Goal: Find specific page/section: Find specific page/section

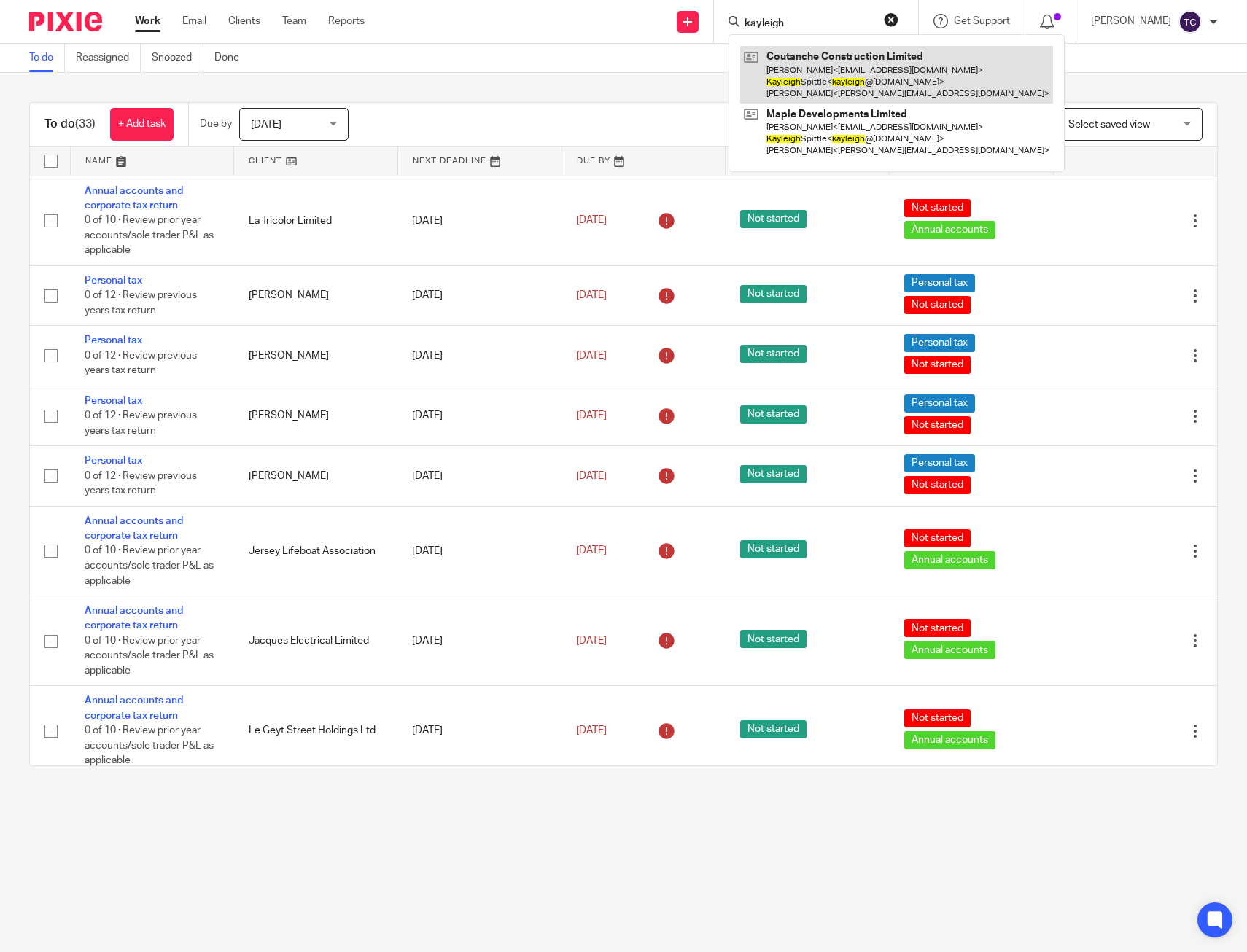
type input "kayleigh"
click at [862, 64] on link at bounding box center [896, 74] width 313 height 58
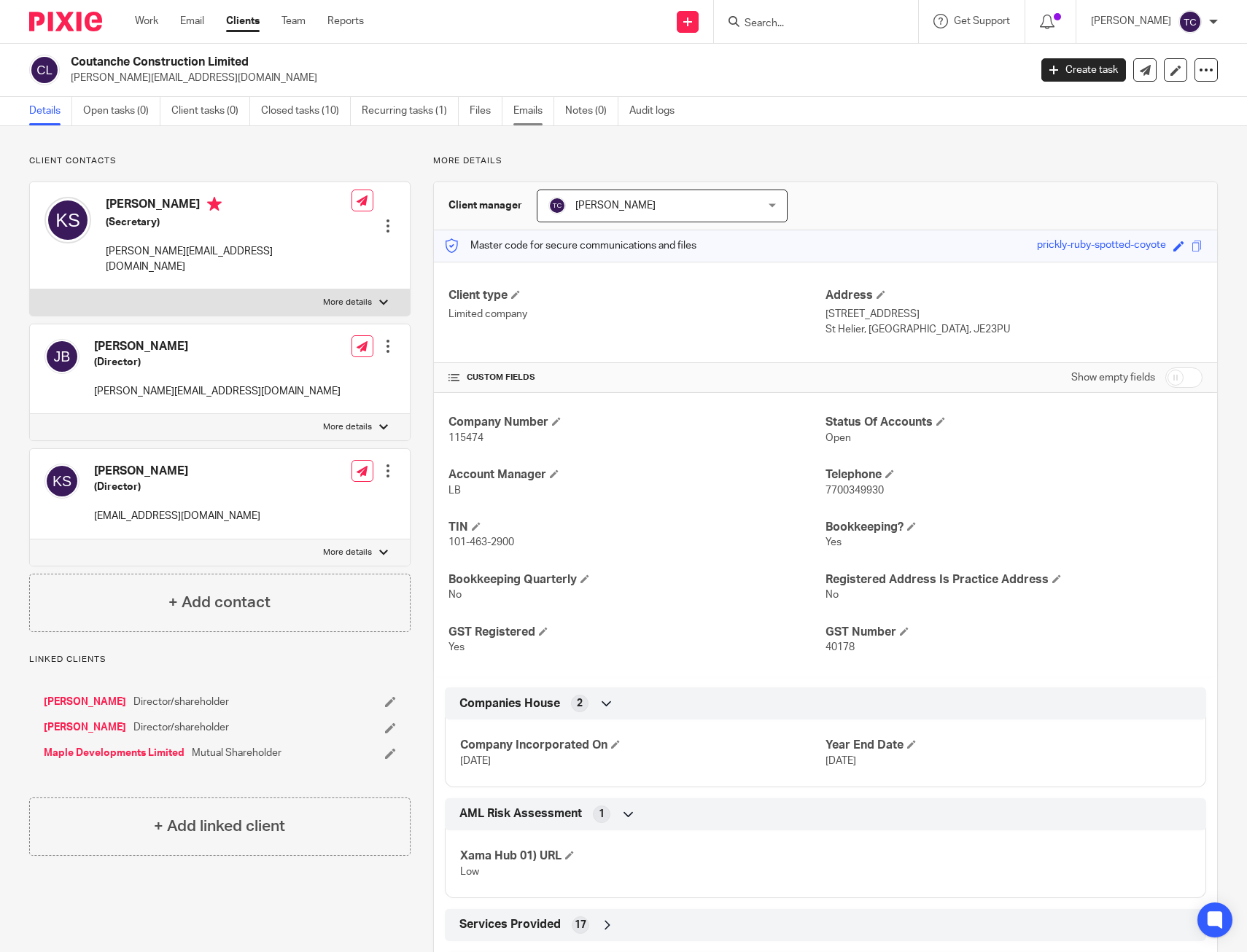
click at [530, 108] on link "Emails" at bounding box center [534, 111] width 41 height 29
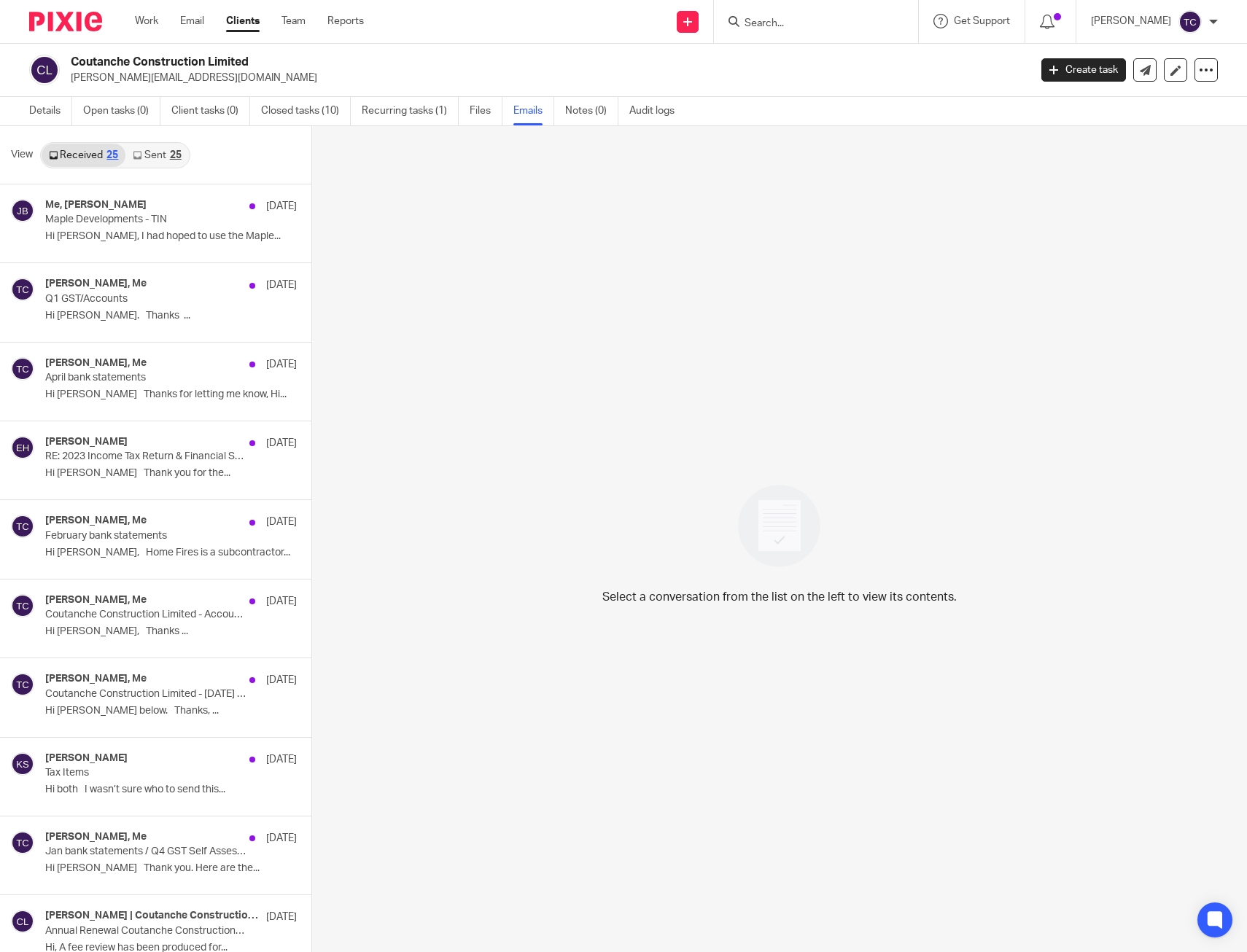
click at [151, 160] on link "Sent 25" at bounding box center [157, 155] width 63 height 24
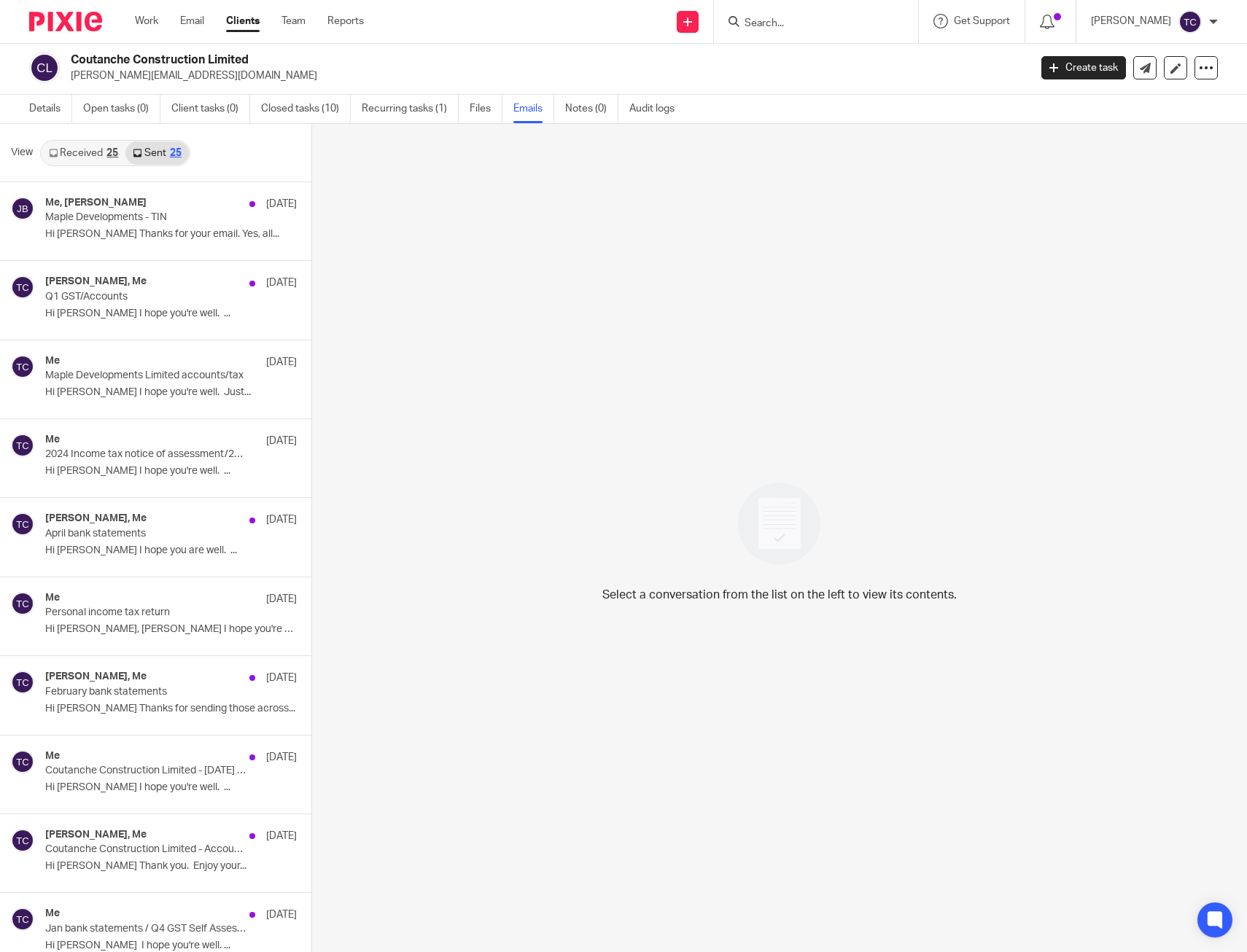
click at [103, 163] on link "Received 25" at bounding box center [84, 153] width 84 height 24
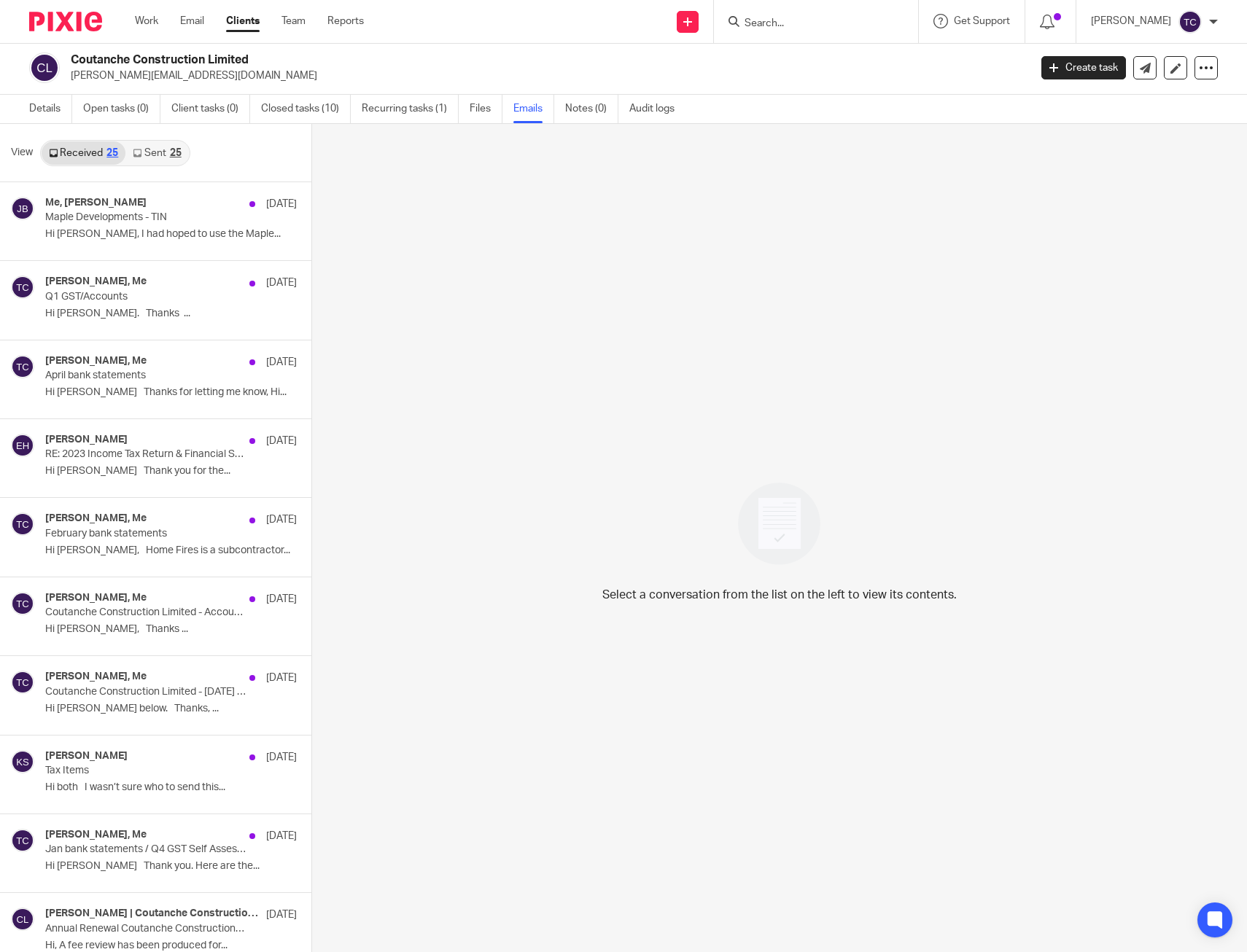
click at [792, 29] on input "Search" at bounding box center [809, 24] width 131 height 13
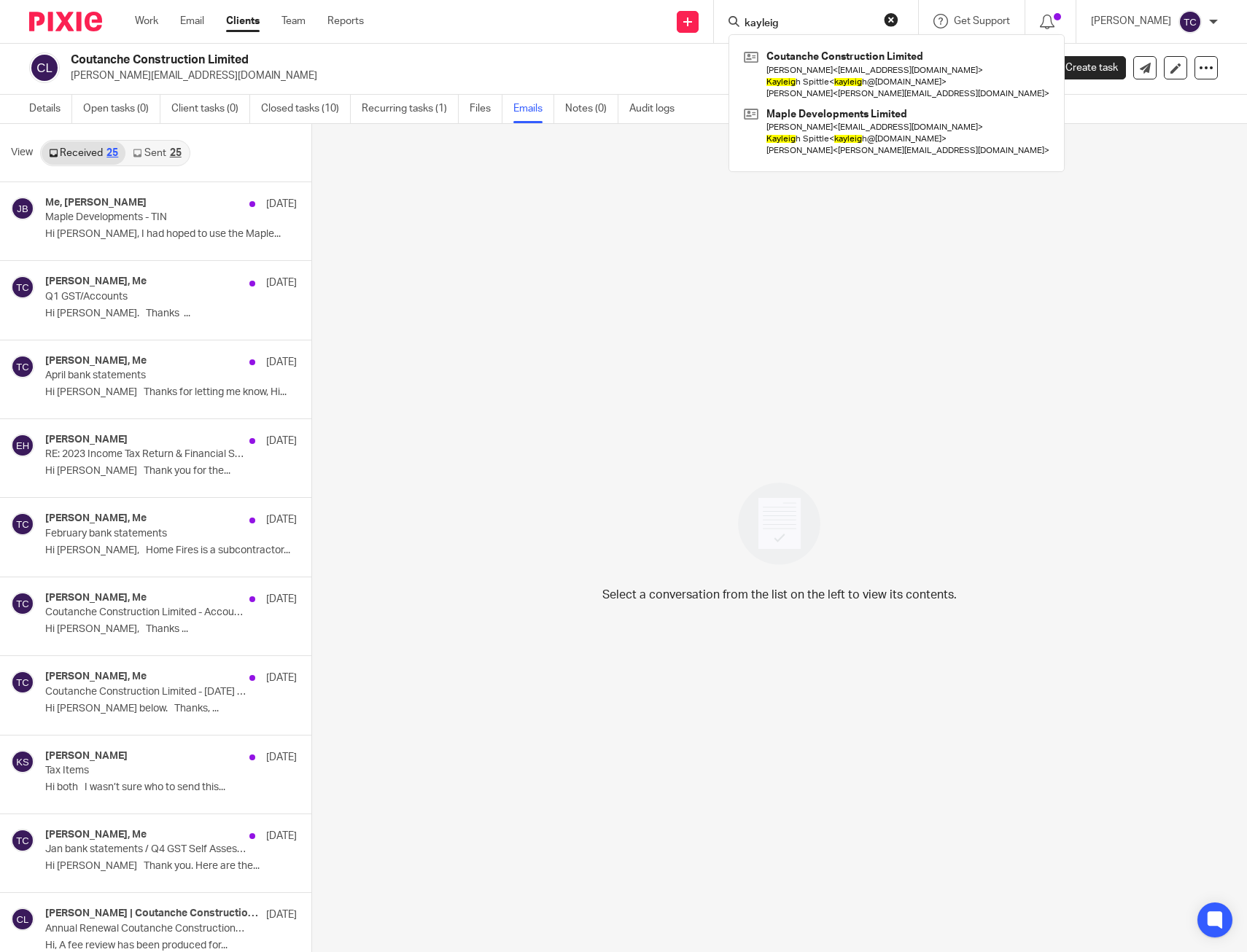
type input "kayleigh"
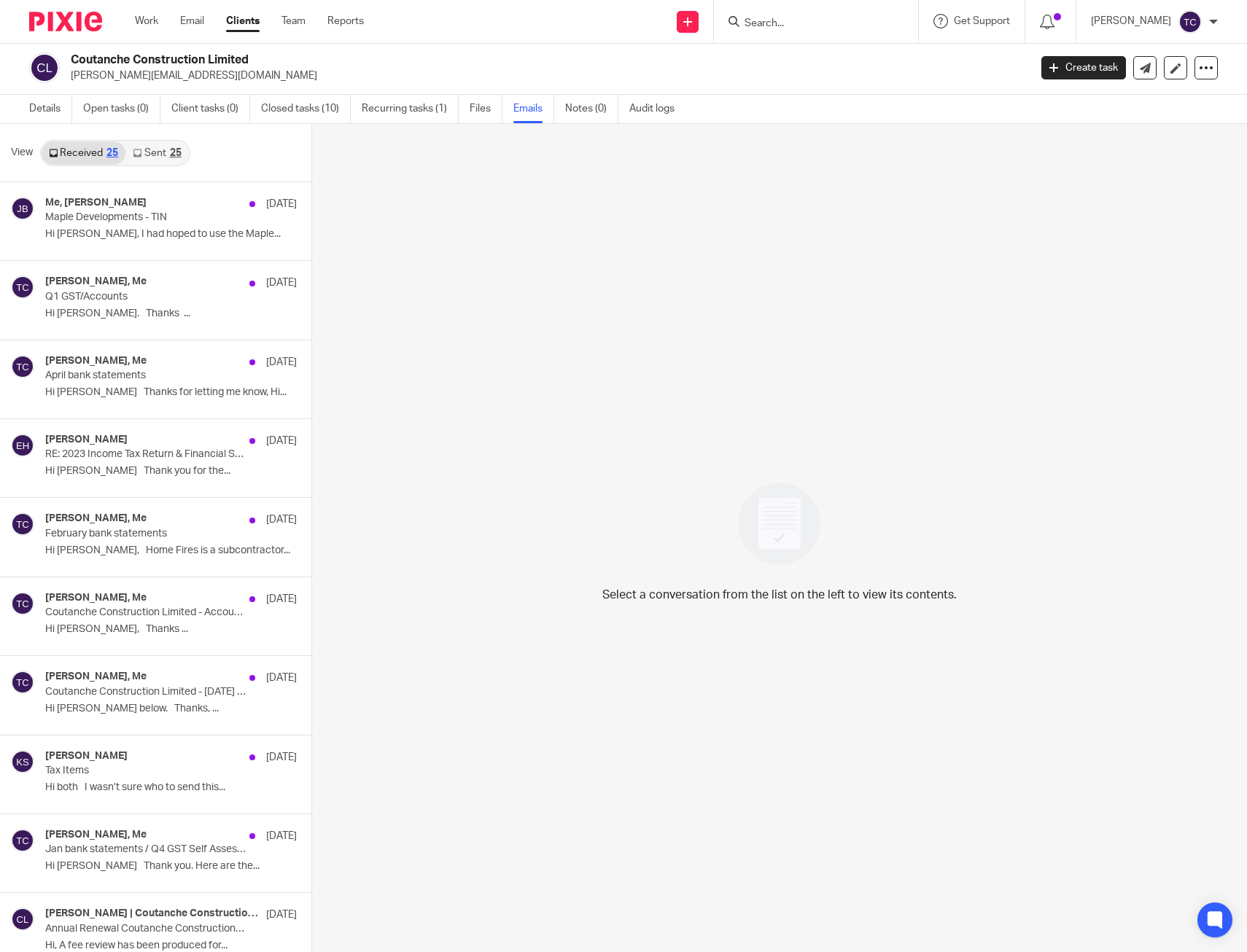
click at [808, 411] on div "Select a conversation from the list on the left to view its contents." at bounding box center [780, 537] width 936 height 828
